Goal: Ask a question

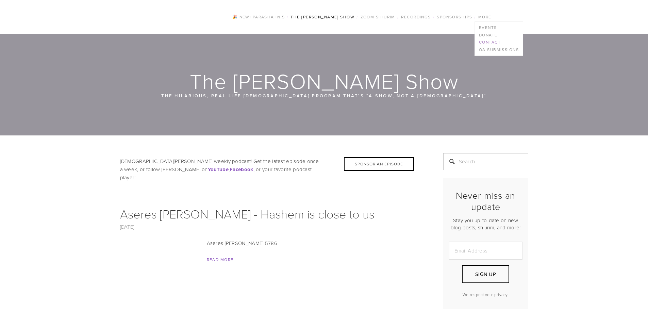
click at [503, 41] on link "Contact" at bounding box center [499, 41] width 48 height 7
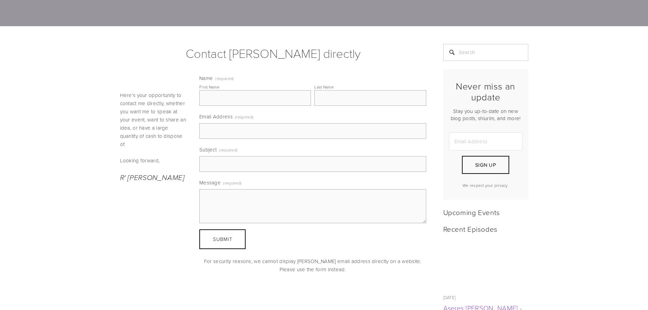
scroll to position [102, 0]
click at [250, 95] on input "First Name" at bounding box center [254, 98] width 111 height 16
type input "Dovid"
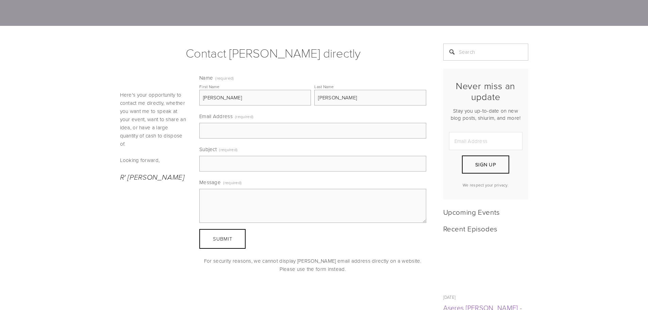
type input "Stahl"
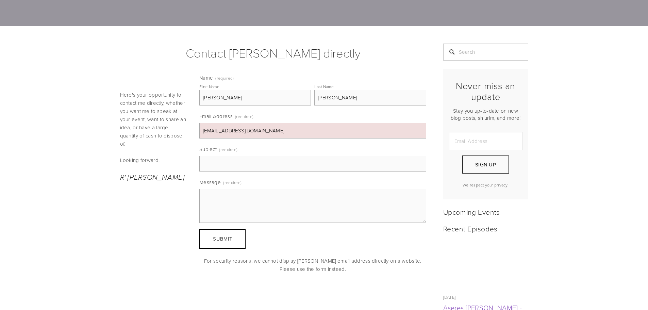
click at [207, 131] on input "Sthldovid@outlook.com" at bounding box center [312, 131] width 227 height 16
type input "Stahldovid@outlook.com"
click at [220, 158] on input "Subject (required)" at bounding box center [312, 164] width 227 height 16
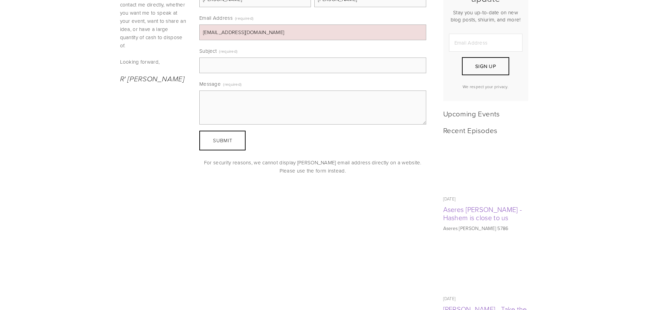
scroll to position [204, 0]
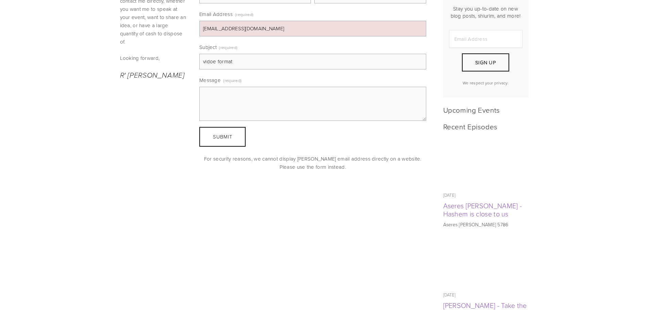
type input "vidoe format"
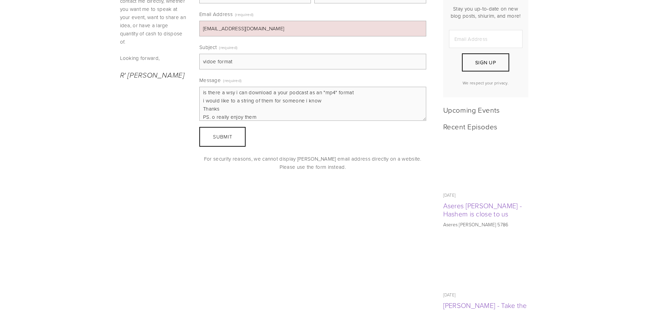
type textarea "is there a wsy i can download a your podcast as an "mp4" format i would like to…"
drag, startPoint x: 218, startPoint y: 60, endPoint x: 208, endPoint y: 63, distance: 9.5
click at [208, 63] on input "vidoe format" at bounding box center [312, 62] width 227 height 16
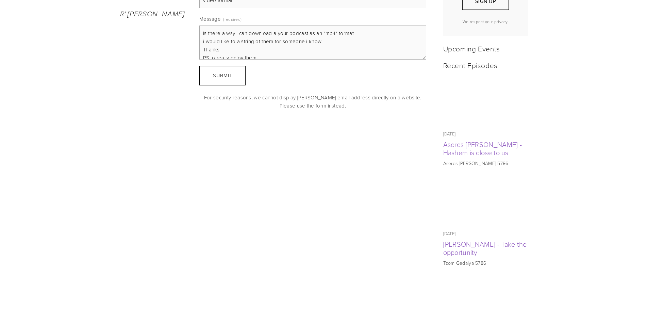
scroll to position [272, 0]
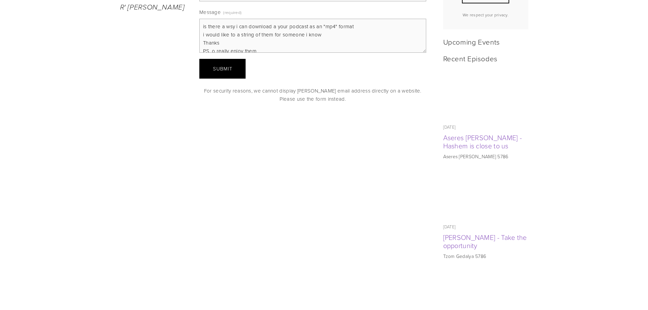
type input "video format"
click at [228, 64] on button "Submit Submit" at bounding box center [222, 69] width 46 height 20
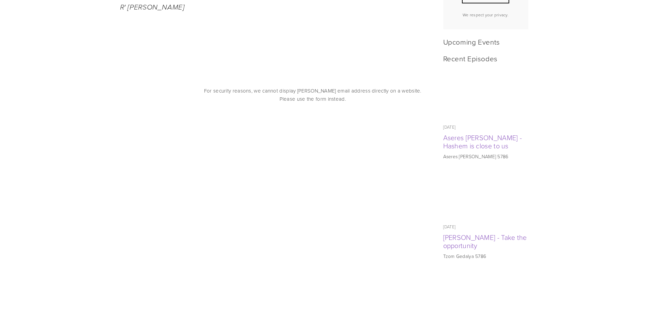
scroll to position [183, 0]
